Goal: Navigation & Orientation: Find specific page/section

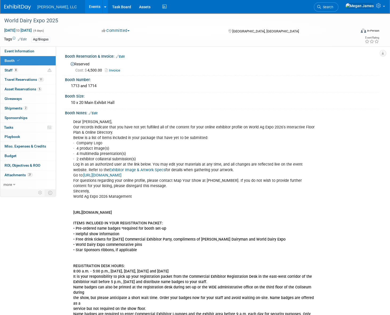
click at [85, 6] on link "Events" at bounding box center [94, 6] width 19 height 13
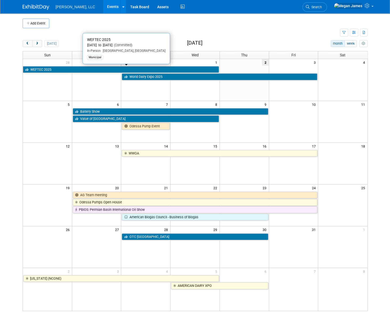
drag, startPoint x: 41, startPoint y: 69, endPoint x: 47, endPoint y: 69, distance: 5.4
click at [41, 68] on link "WEFTEC 2025" at bounding box center [121, 69] width 196 height 7
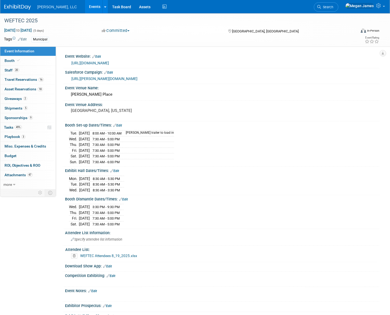
select select "Municipal"
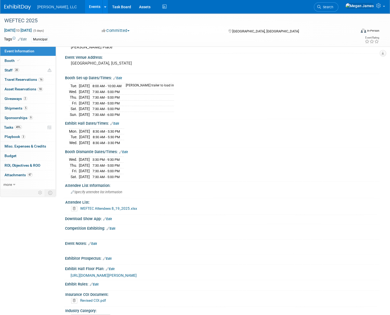
scroll to position [97, 0]
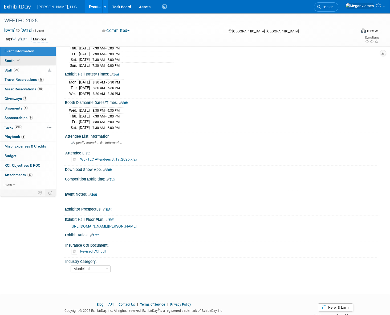
click at [45, 58] on link "Booth" at bounding box center [27, 60] width 55 height 9
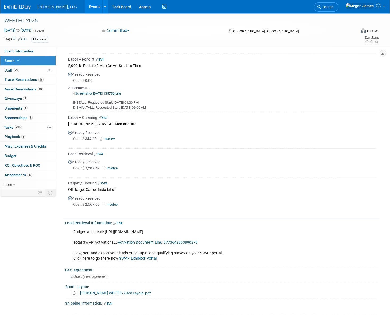
scroll to position [823, 0]
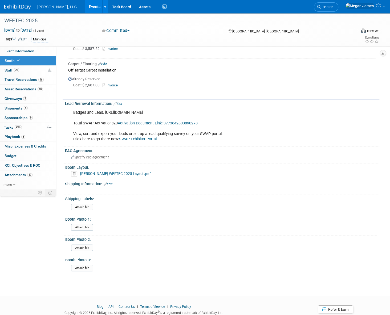
click at [149, 137] on link "SWAP Exhibitor Portal" at bounding box center [138, 139] width 38 height 5
drag, startPoint x: 302, startPoint y: 191, endPoint x: 226, endPoint y: 219, distance: 80.6
click at [302, 191] on div "Shipping Information: Edit X" at bounding box center [221, 187] width 317 height 15
click at [85, 7] on link "Events" at bounding box center [94, 6] width 19 height 13
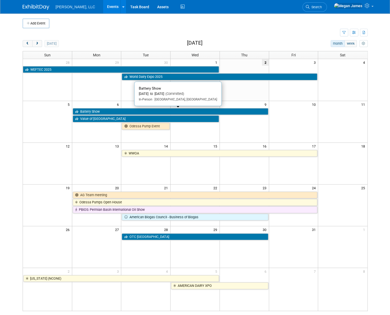
drag, startPoint x: 116, startPoint y: 111, endPoint x: 10, endPoint y: 55, distance: 120.0
click at [116, 111] on link "Battery Show" at bounding box center [170, 111] width 195 height 7
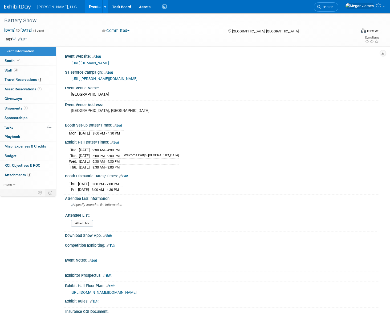
select select "Industrial"
click at [85, 9] on link "Events" at bounding box center [94, 6] width 19 height 13
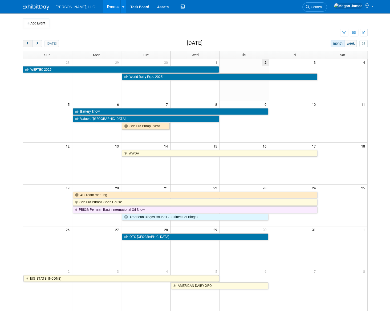
click at [26, 45] on span "prev" at bounding box center [28, 43] width 4 height 3
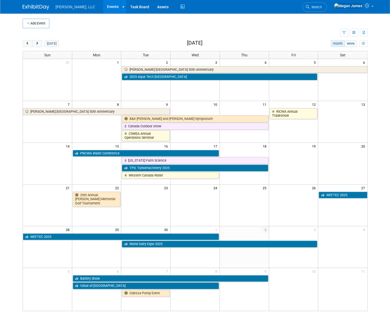
click at [212, 27] on td at bounding box center [199, 24] width 301 height 10
